Goal: Check status: Check status

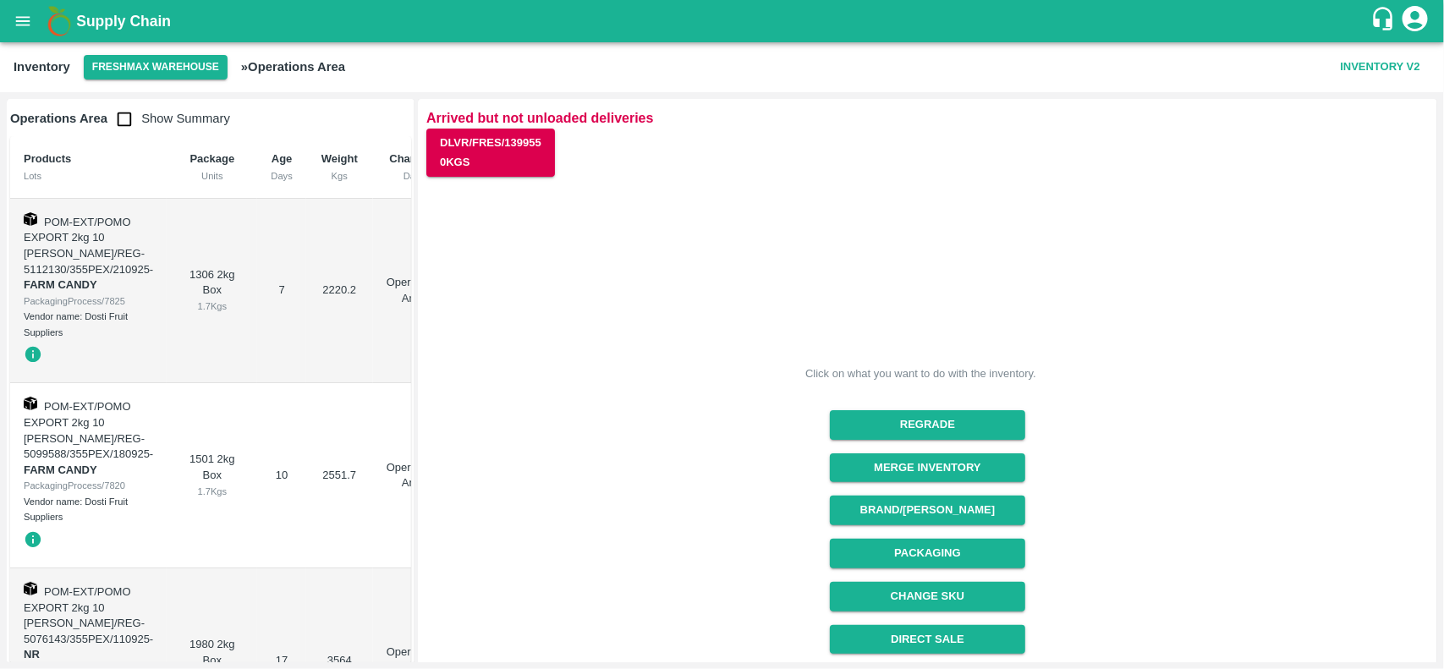
scroll to position [213, 0]
click at [30, 14] on icon "open drawer" at bounding box center [23, 21] width 19 height 19
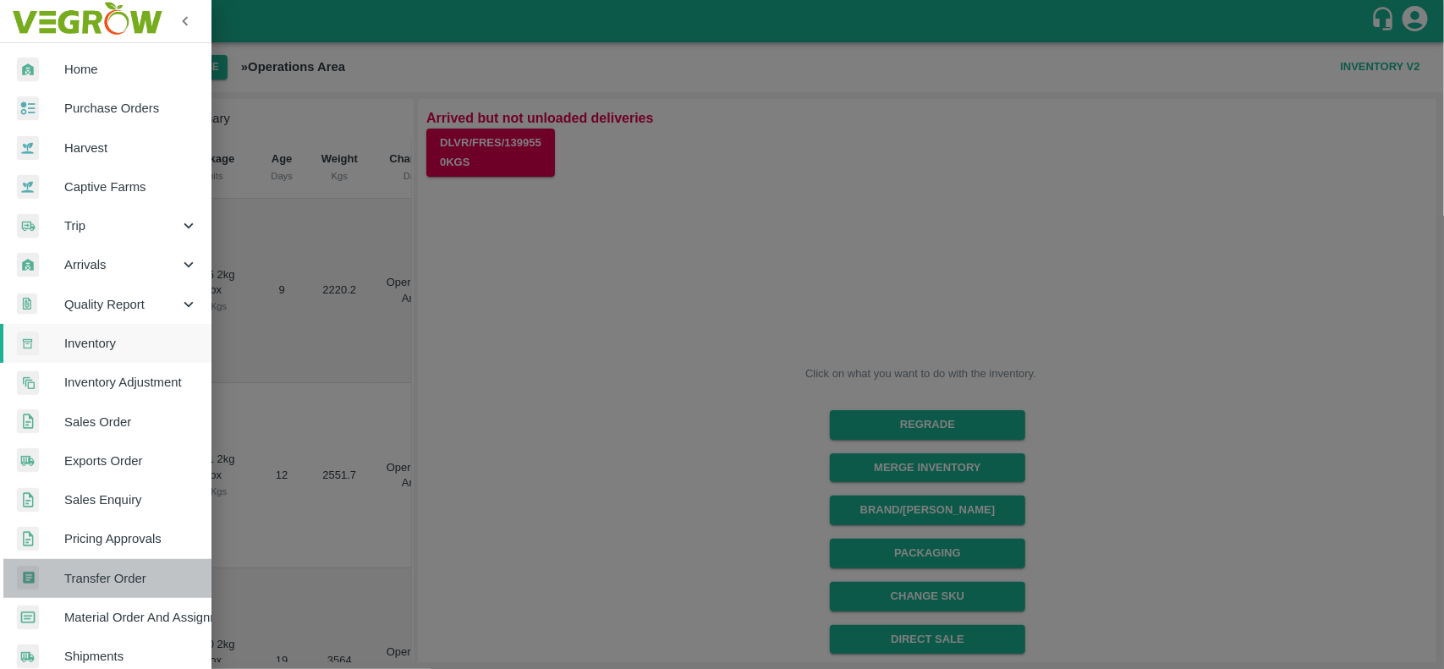
click at [138, 585] on span "Transfer Order" at bounding box center [131, 578] width 134 height 19
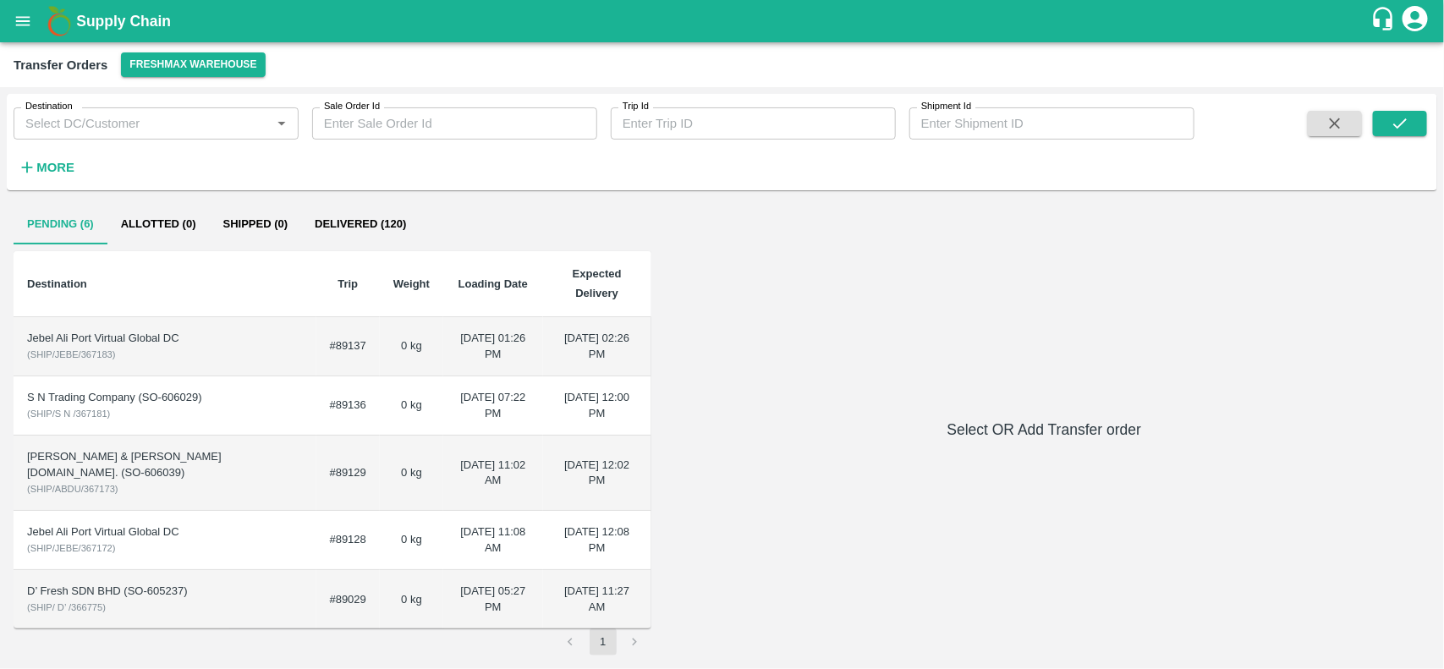
click at [506, 343] on td "[DATE] 01:26 PM" at bounding box center [493, 346] width 100 height 59
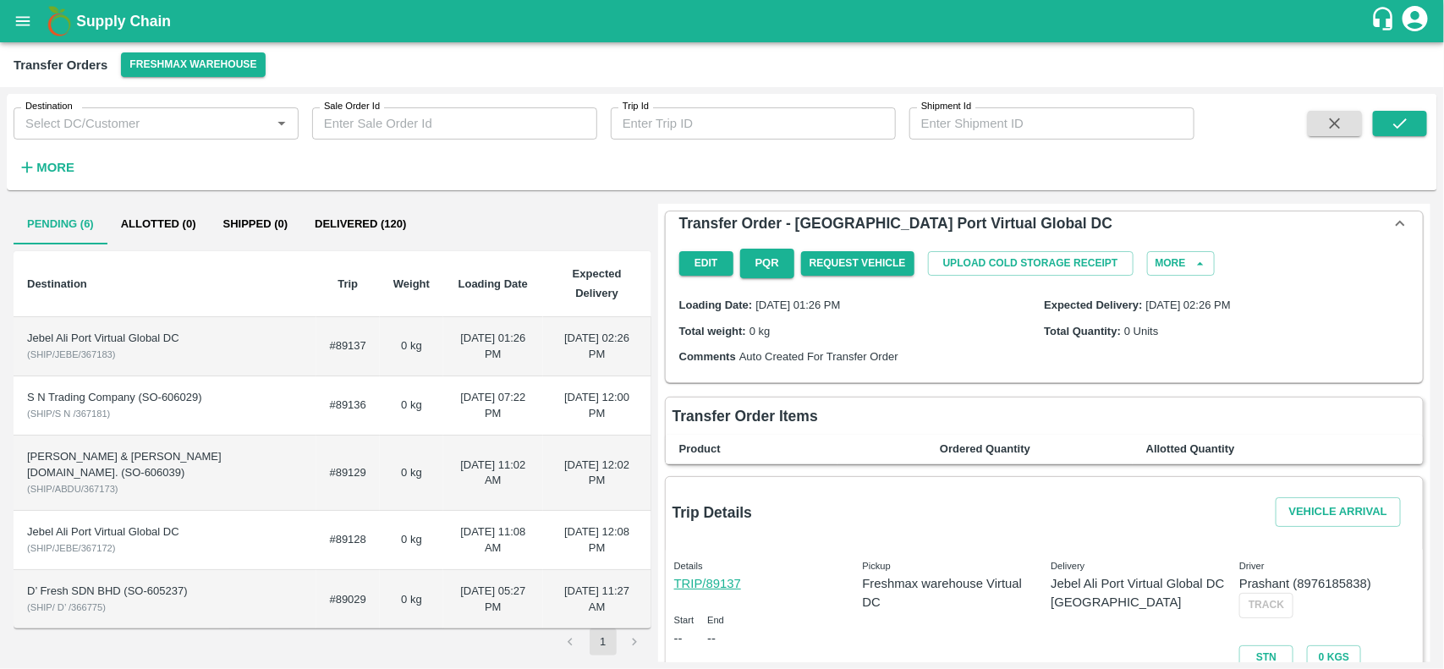
drag, startPoint x: 1439, startPoint y: 271, endPoint x: 1443, endPoint y: 488, distance: 217.4
click at [1443, 488] on div "Destination Destination   * Sale Order Id Sale Order Id Trip Id Trip Id Shipmen…" at bounding box center [722, 378] width 1444 height 582
click at [1277, 361] on div "Loading Date: [DATE] 01:26 PM Expected Delivery: [DATE] 02:26 PM Total weight: …" at bounding box center [1045, 330] width 744 height 91
drag, startPoint x: 1438, startPoint y: 301, endPoint x: 1443, endPoint y: 417, distance: 116.0
click at [1443, 417] on div "Destination Destination   * Sale Order Id Sale Order Id Trip Id Trip Id Shipmen…" at bounding box center [722, 378] width 1444 height 582
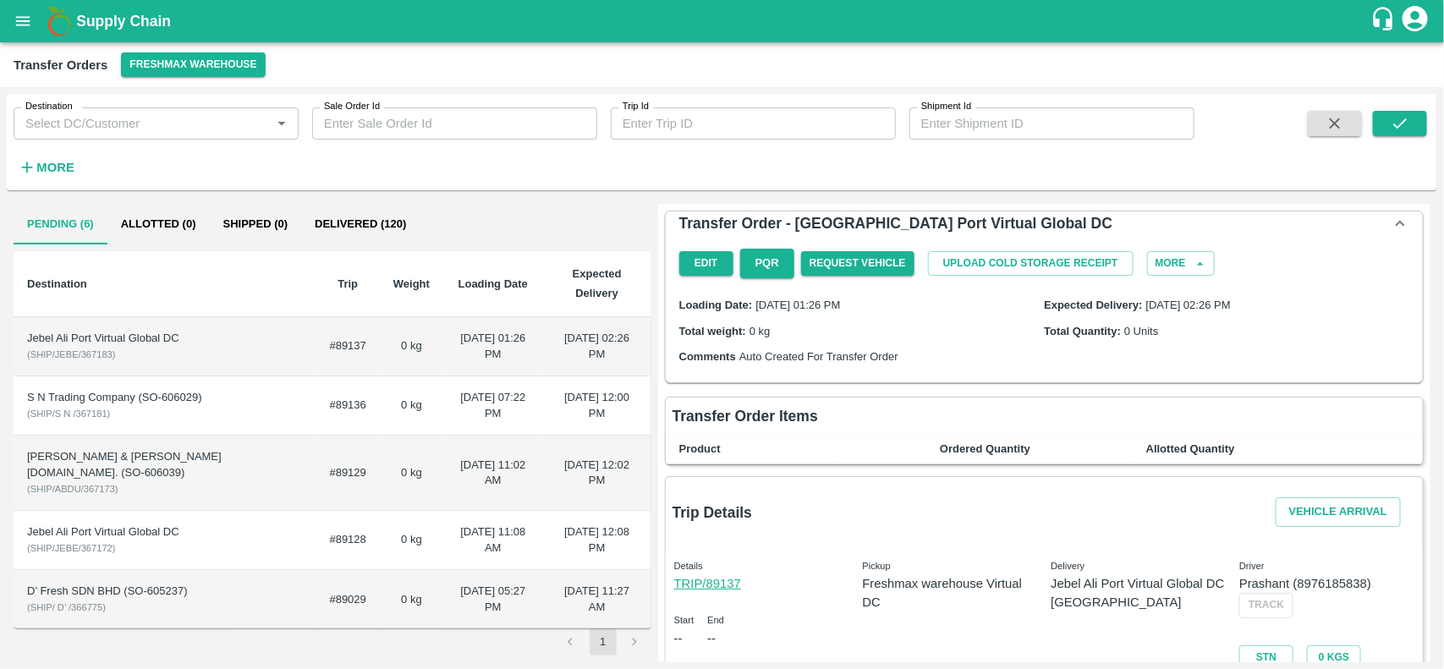
scroll to position [36, 0]
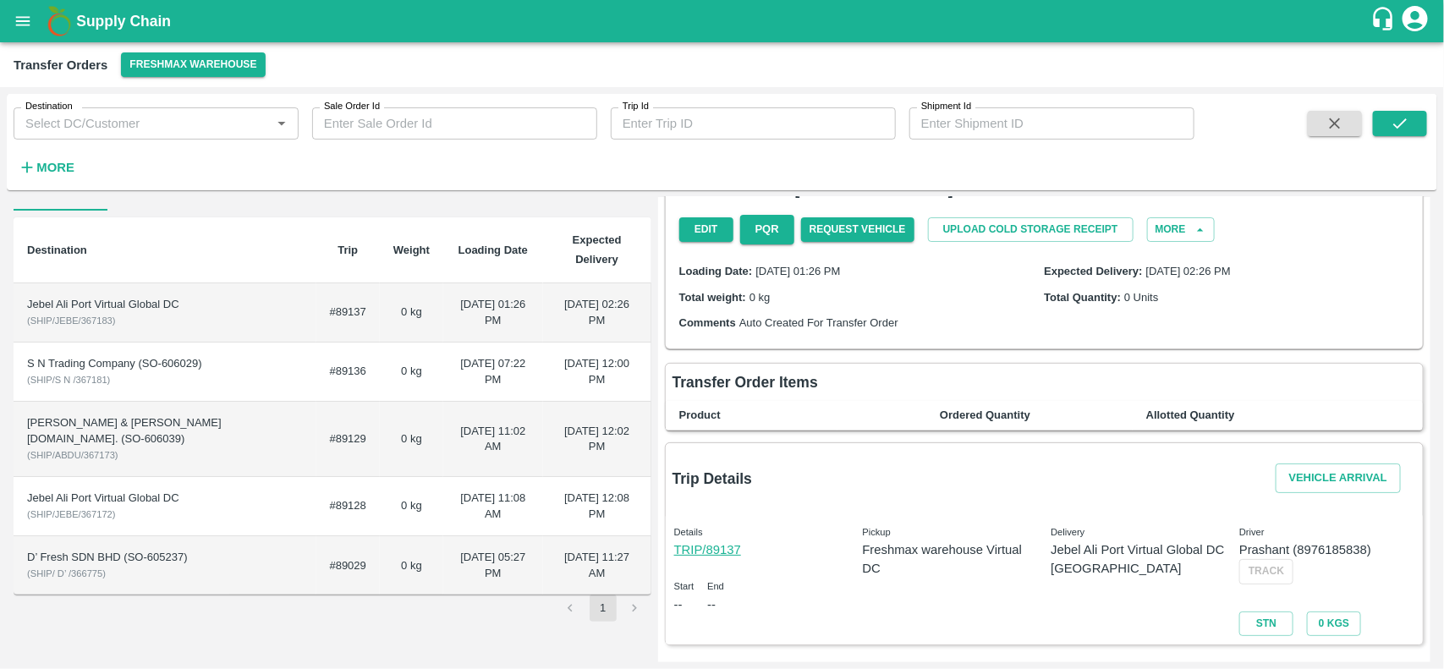
click at [1102, 402] on th "Ordered Quantity" at bounding box center [984, 416] width 295 height 30
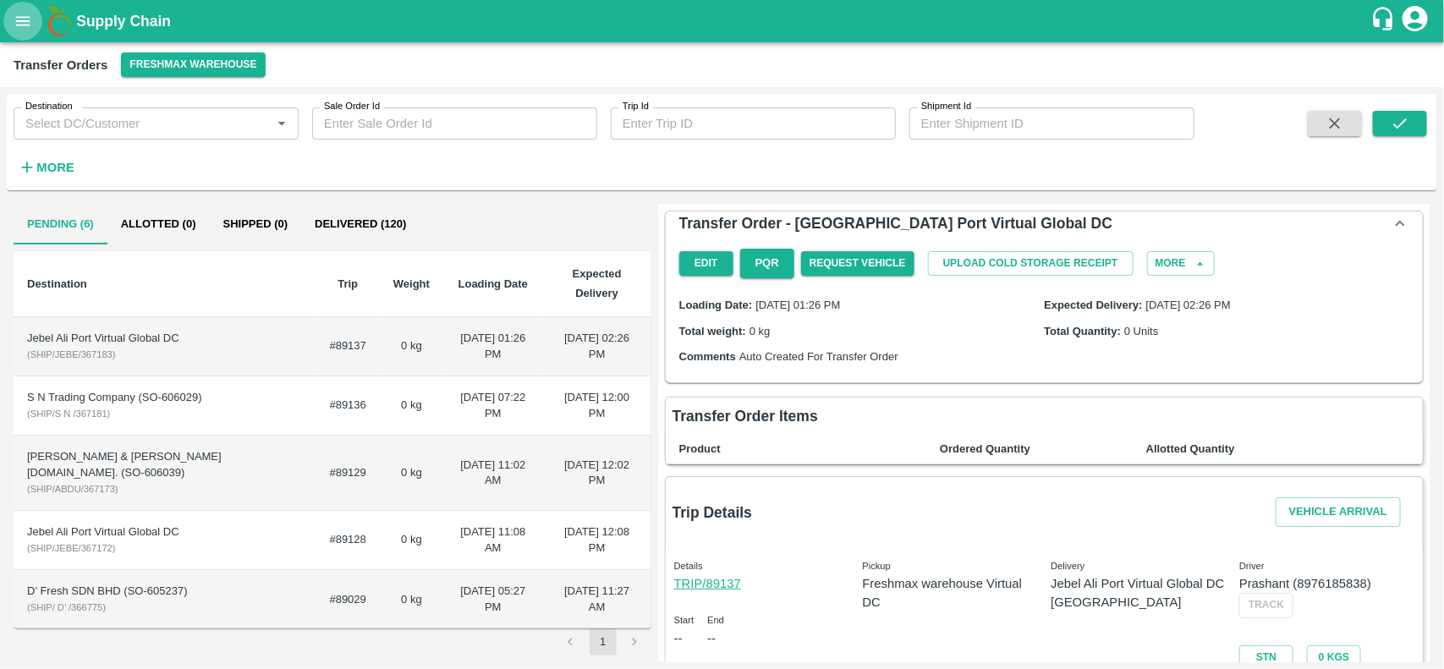
click at [21, 32] on button "open drawer" at bounding box center [22, 21] width 39 height 39
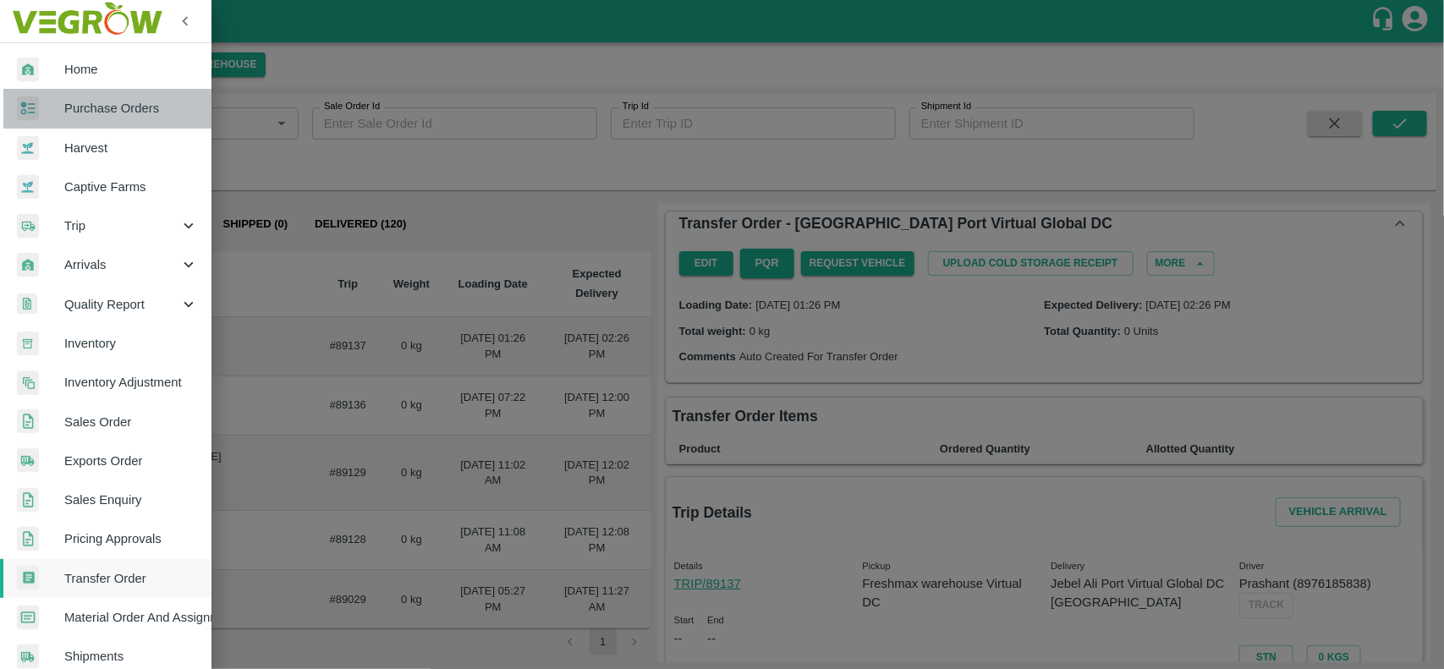
click at [129, 103] on span "Purchase Orders" at bounding box center [131, 108] width 134 height 19
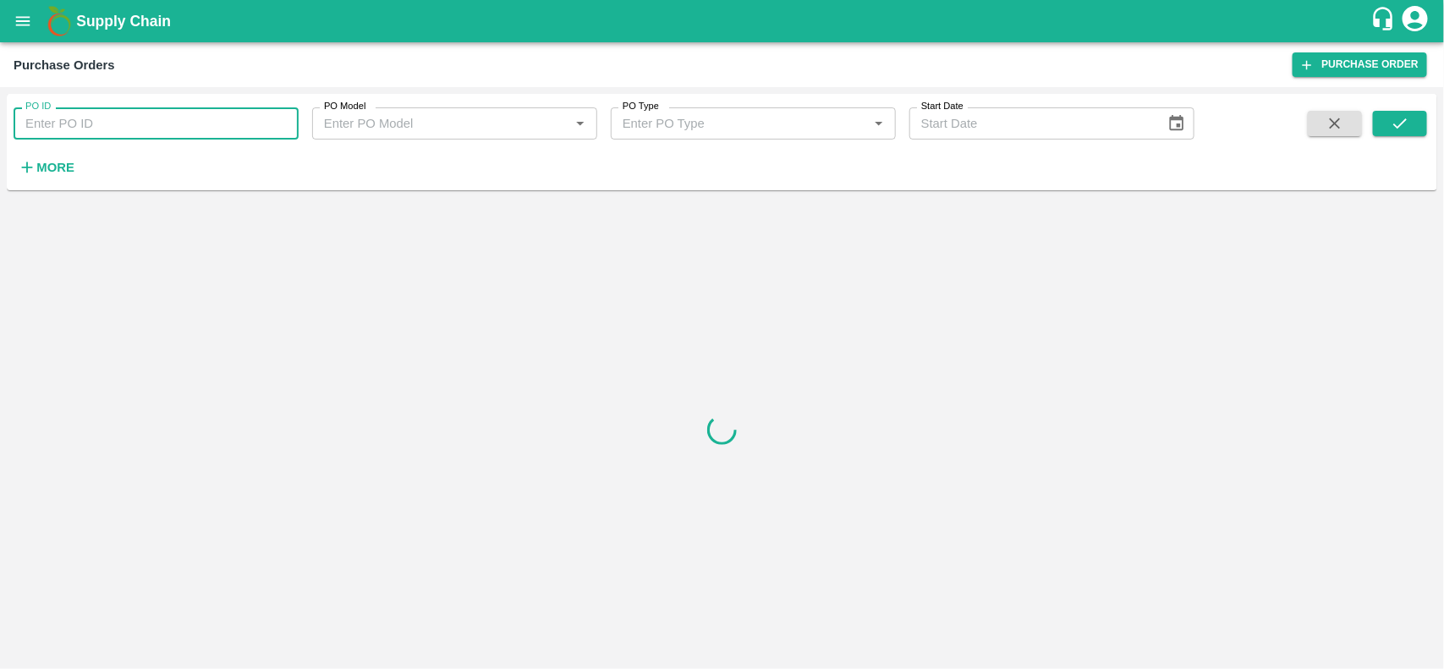
click at [91, 117] on input "PO ID" at bounding box center [156, 123] width 285 height 32
paste input "178365"
type input "178365"
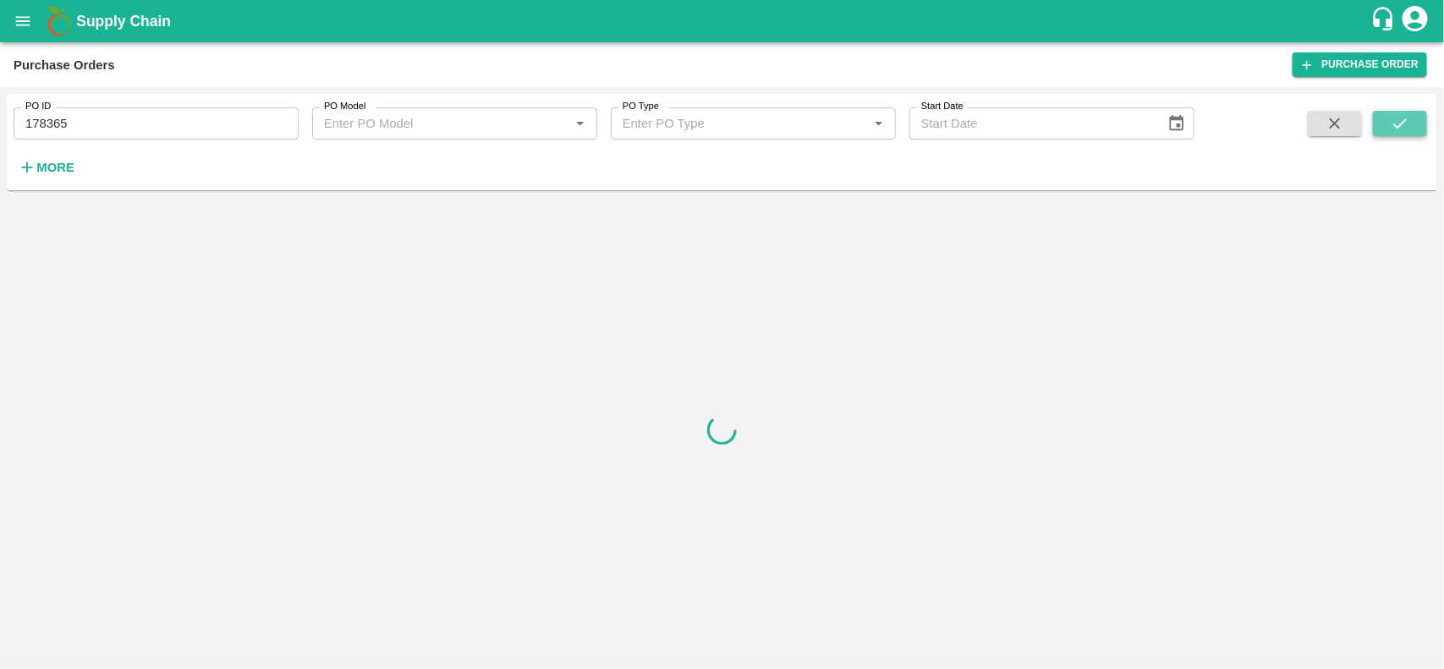
click at [1379, 124] on button "submit" at bounding box center [1400, 123] width 54 height 25
